Goal: Information Seeking & Learning: Learn about a topic

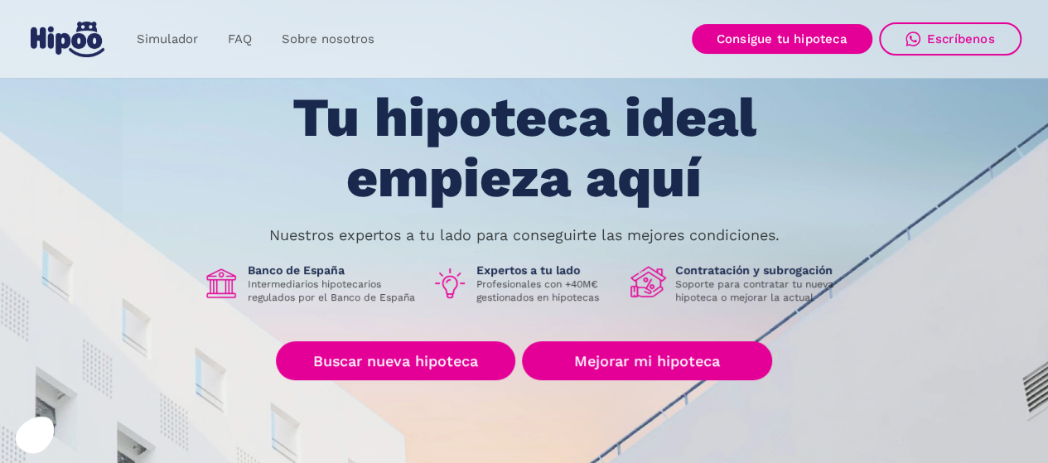
scroll to position [101, 0]
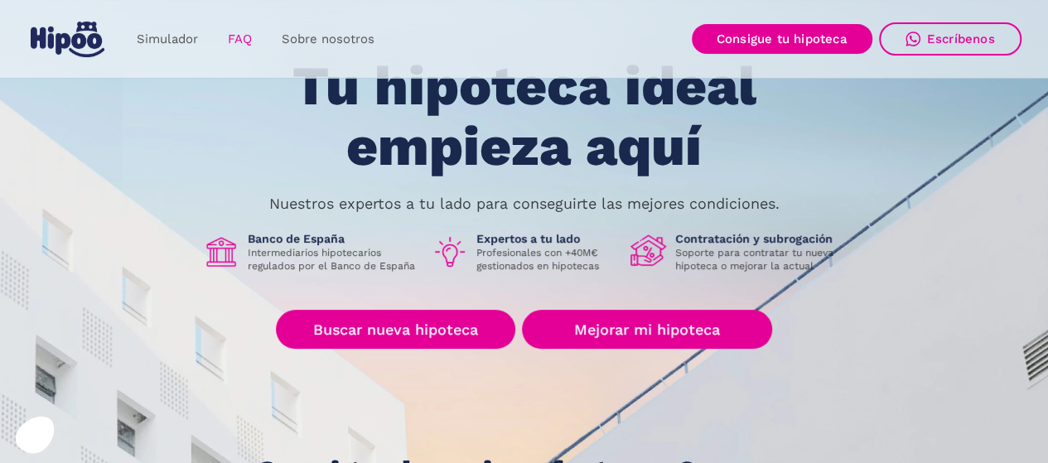
click at [234, 31] on link "FAQ" at bounding box center [240, 39] width 54 height 32
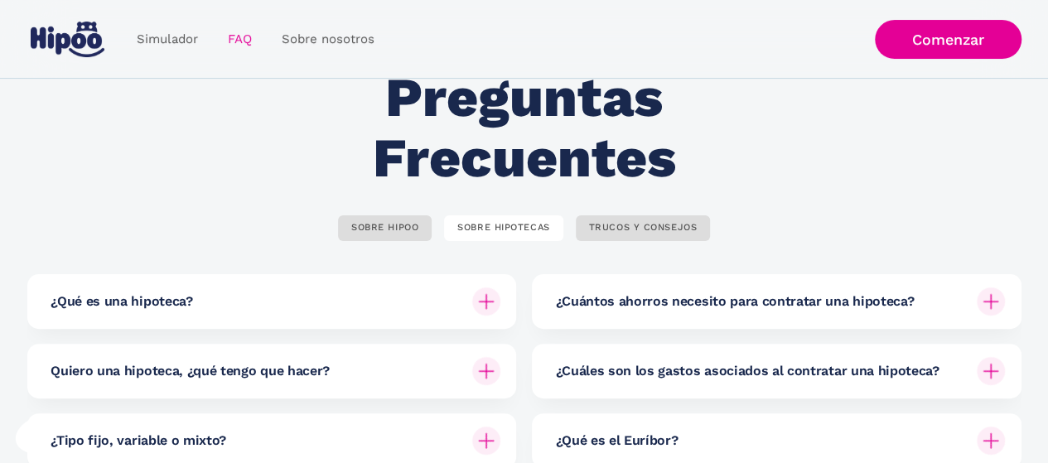
scroll to position [99, 0]
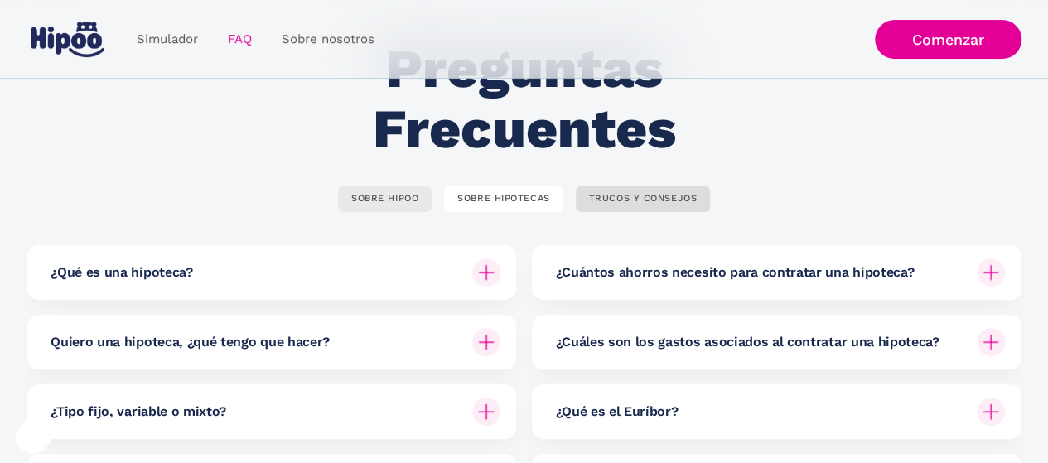
click at [412, 195] on div "SOBRE HIPOO" at bounding box center [384, 199] width 67 height 12
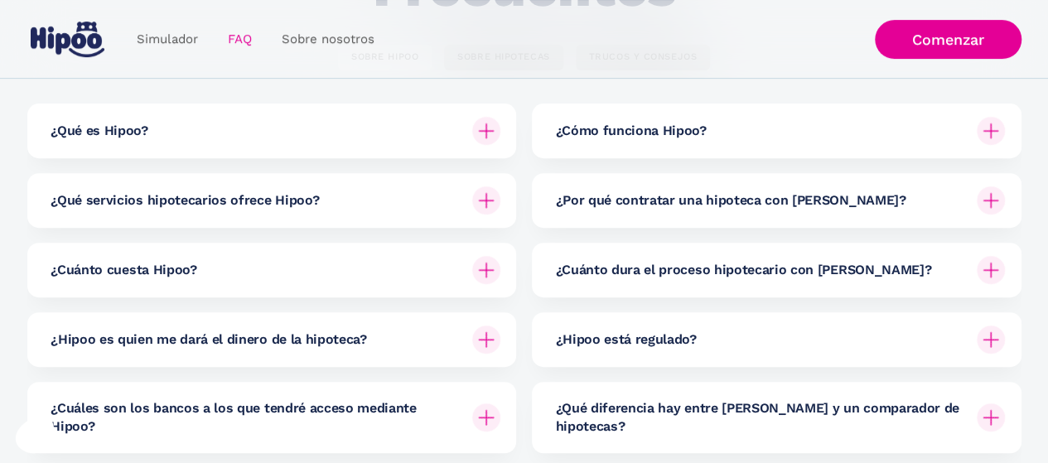
scroll to position [248, 0]
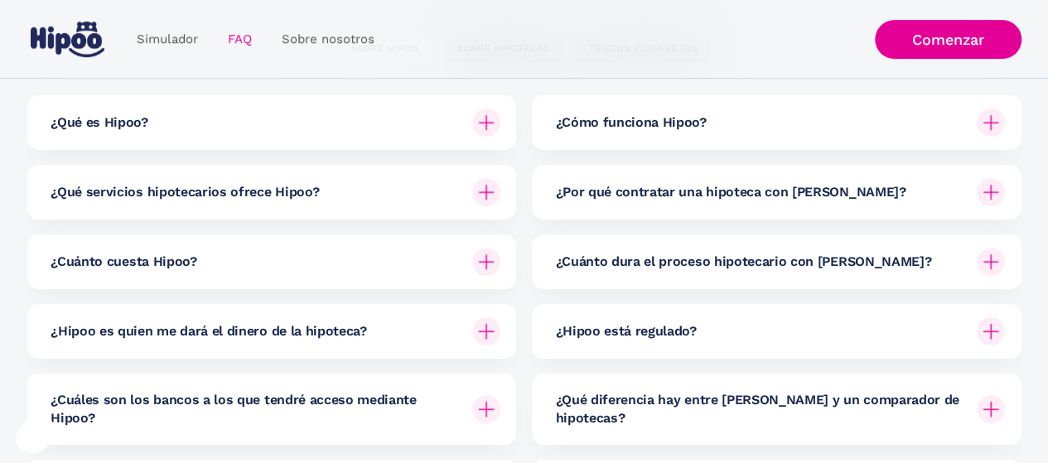
click at [479, 256] on img at bounding box center [486, 262] width 28 height 28
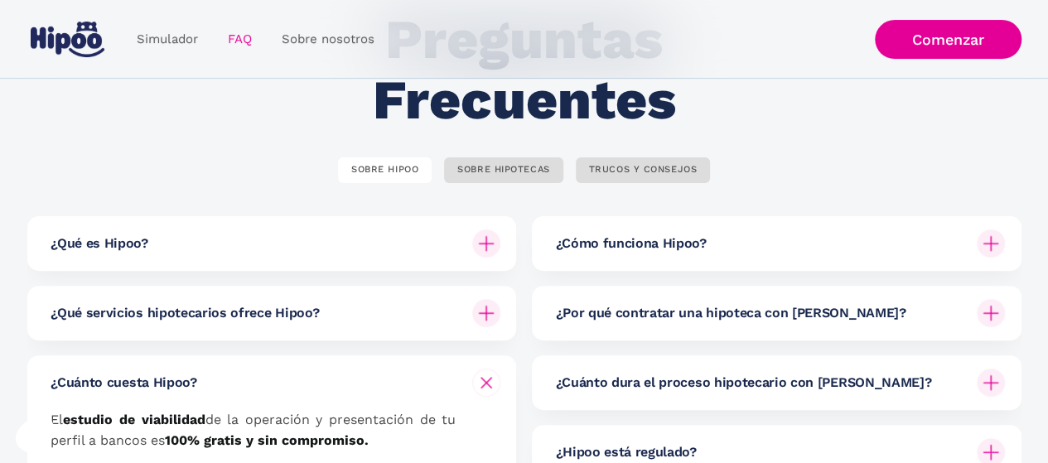
scroll to position [121, 0]
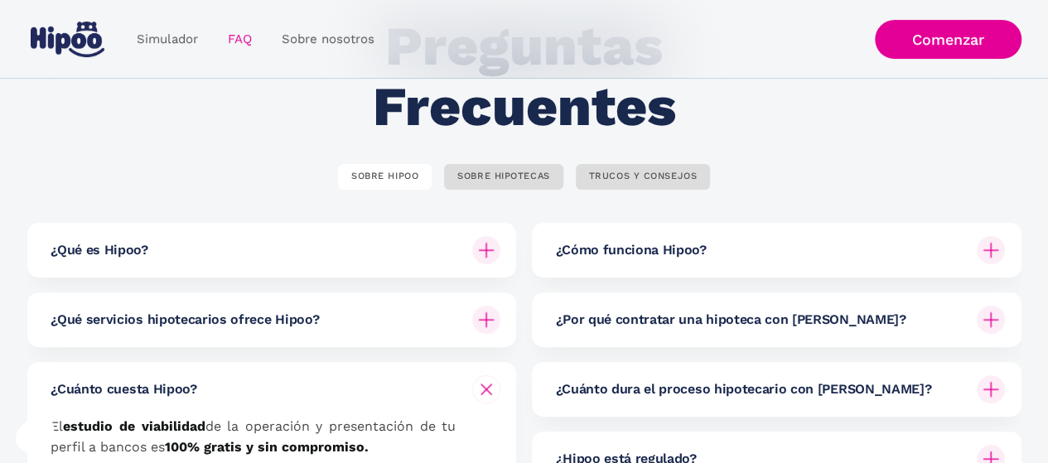
click at [997, 246] on img at bounding box center [990, 250] width 28 height 28
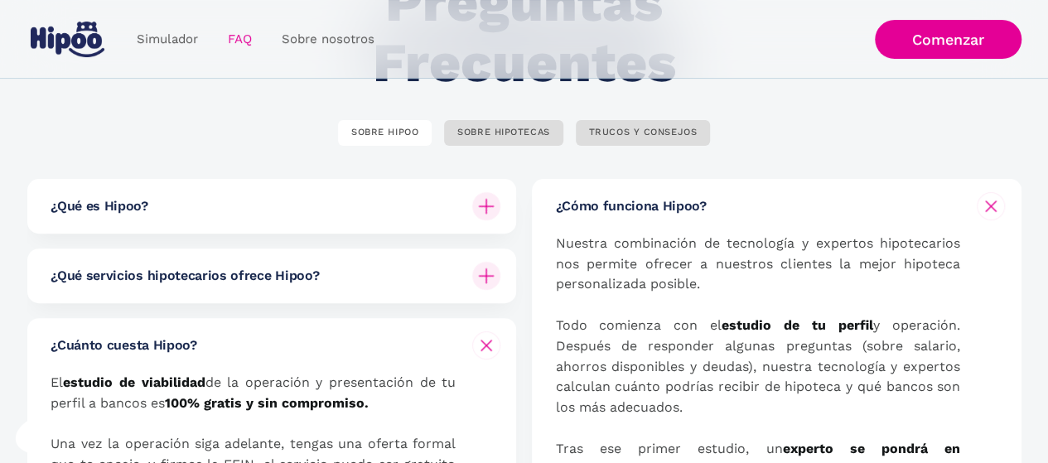
scroll to position [162, 0]
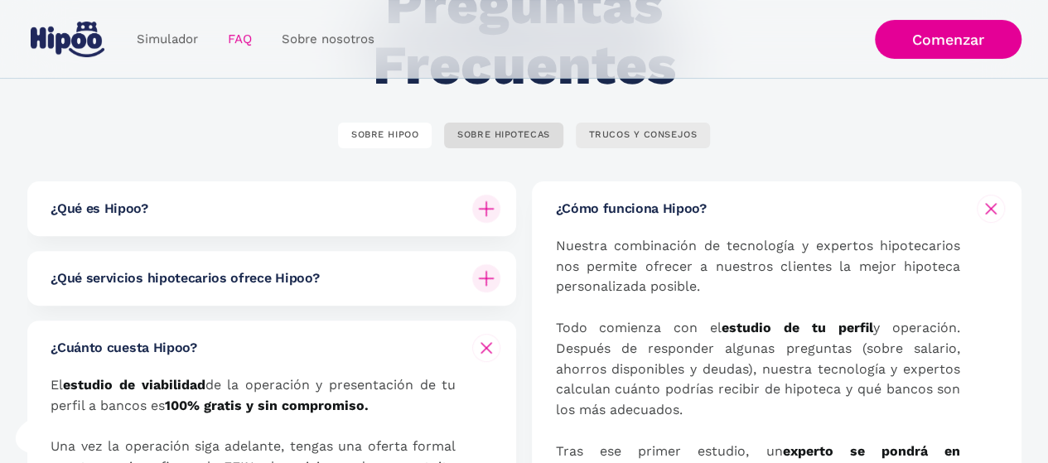
click at [676, 134] on div "TRUCOS Y CONSEJOS" at bounding box center [643, 135] width 108 height 12
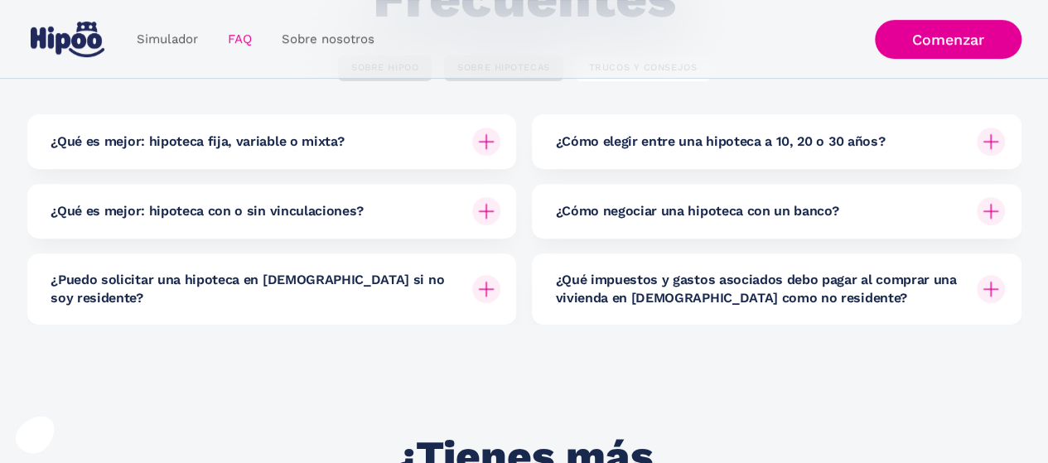
scroll to position [234, 0]
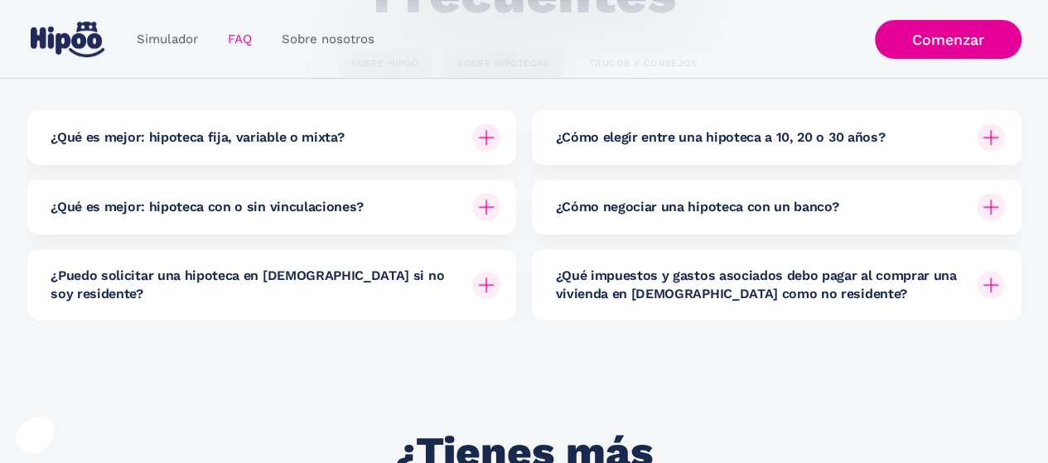
click at [489, 144] on img at bounding box center [486, 137] width 28 height 28
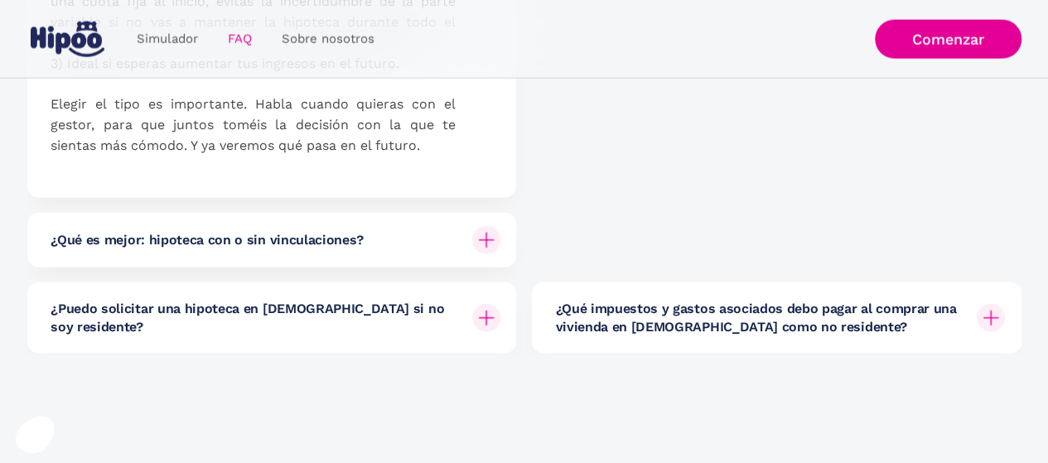
scroll to position [1805, 0]
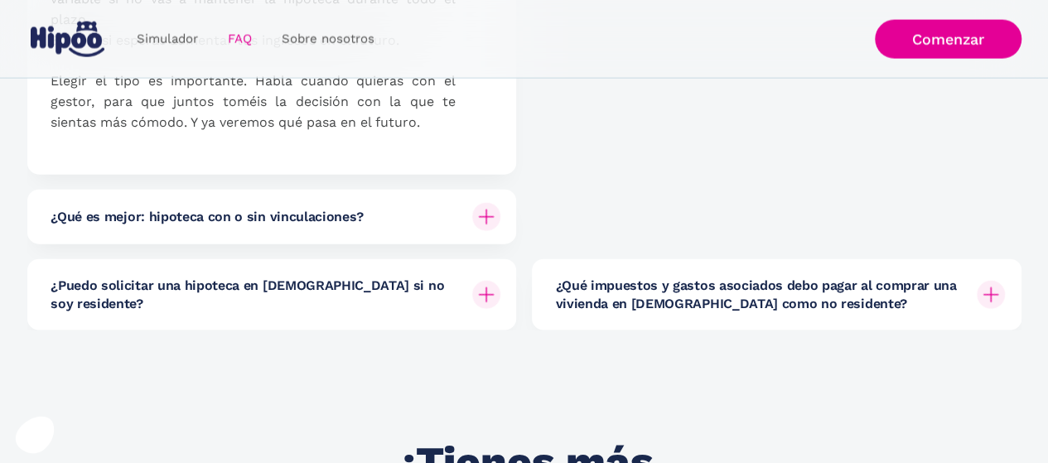
click at [479, 218] on img at bounding box center [486, 217] width 28 height 28
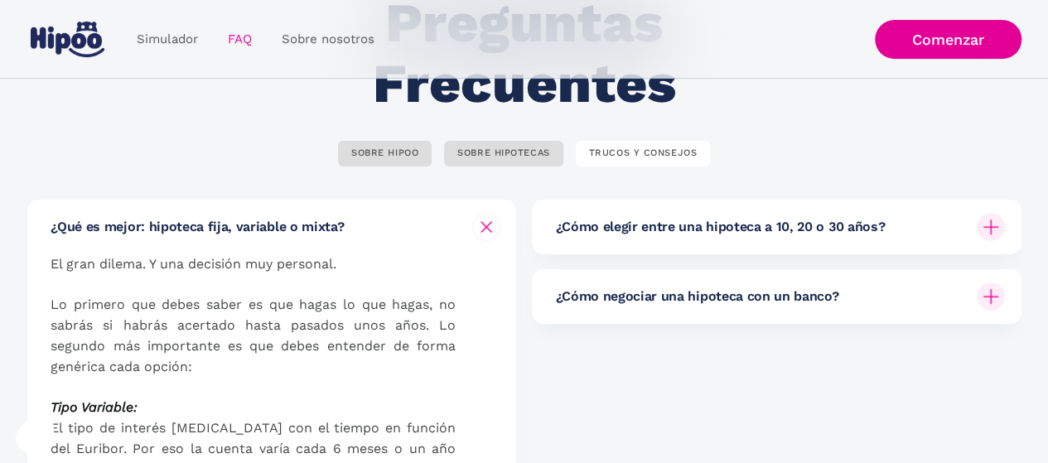
scroll to position [150, 0]
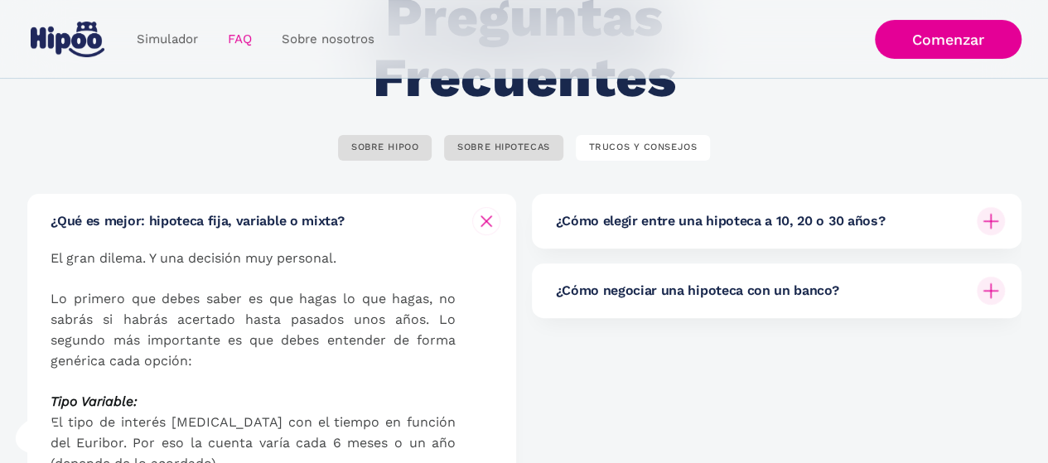
click at [999, 222] on img at bounding box center [990, 221] width 28 height 28
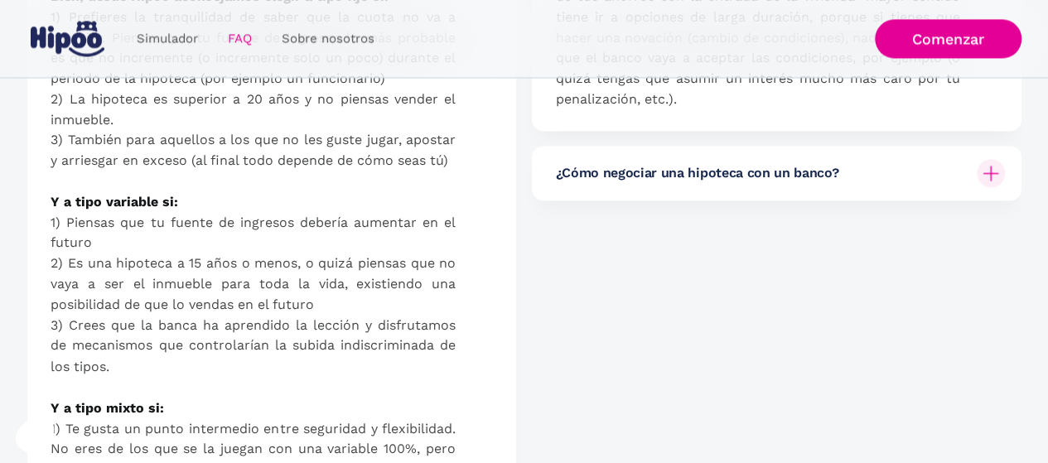
scroll to position [1244, 0]
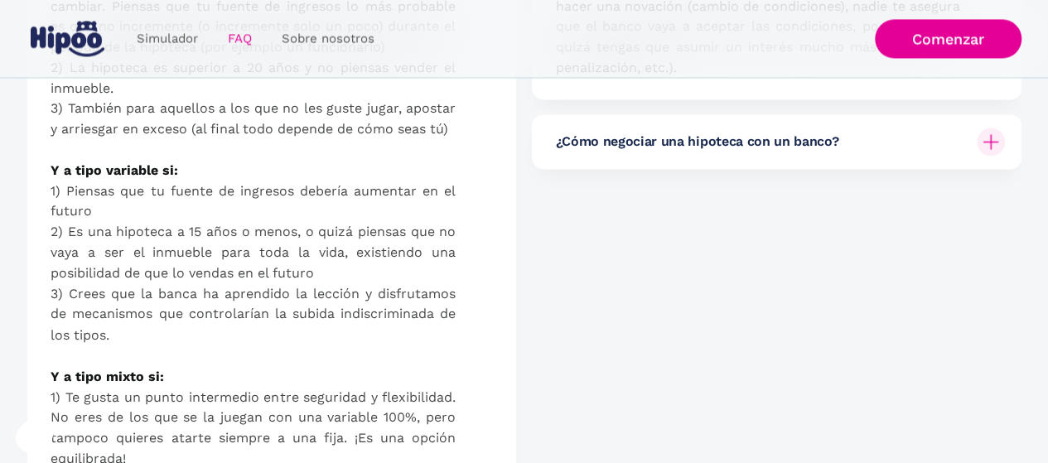
click at [988, 139] on img at bounding box center [990, 142] width 28 height 28
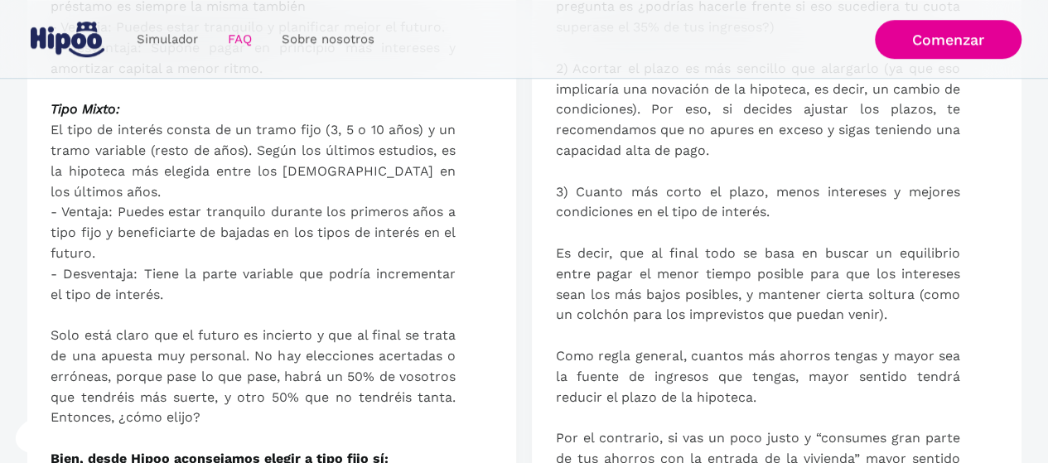
scroll to position [383, 0]
